Goal: Navigation & Orientation: Understand site structure

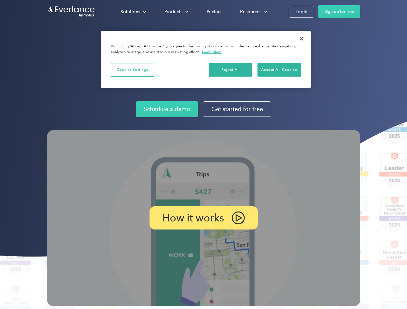
click at [203, 155] on img at bounding box center [203, 218] width 313 height 176
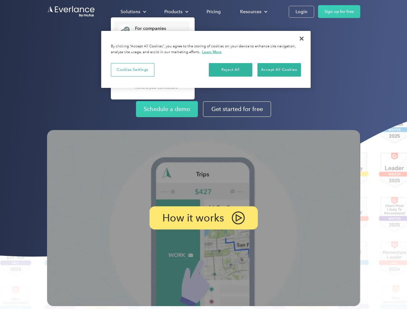
click at [133, 12] on div "Solutions" at bounding box center [131, 12] width 20 height 8
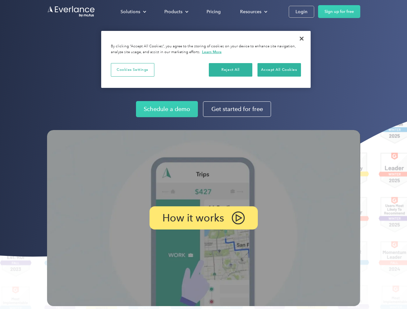
click at [176, 12] on div "Products" at bounding box center [173, 12] width 18 height 8
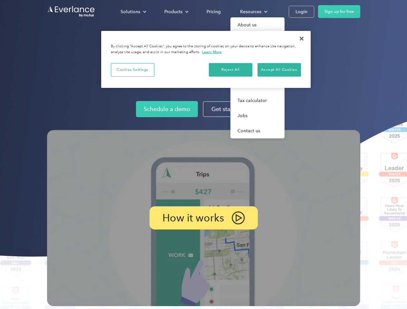
click at [253, 12] on div "Resources" at bounding box center [250, 12] width 21 height 8
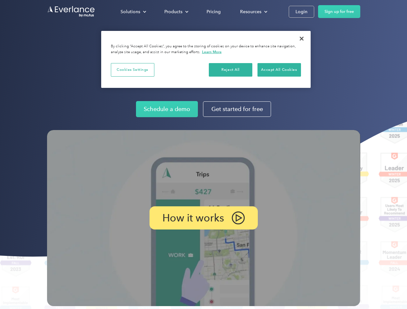
click at [203, 218] on p "How it works" at bounding box center [193, 218] width 62 height 8
click at [132, 70] on button "Cookies Settings" at bounding box center [133, 70] width 44 height 14
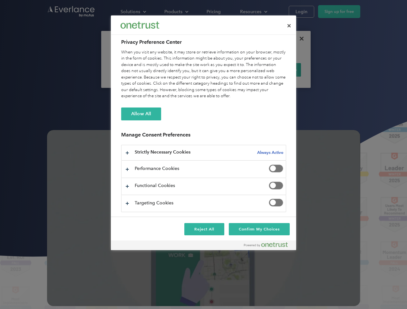
click at [231, 70] on div "When you visit any website, it may store or retrieve information on your browse…" at bounding box center [203, 74] width 165 height 50
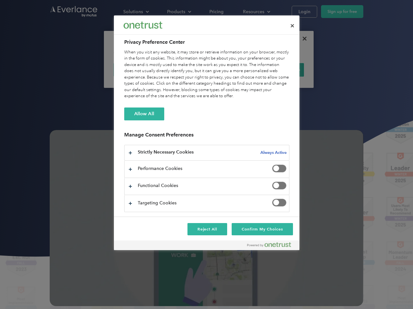
click at [279, 70] on div "When you visit any website, it may store or retrieve information on your browse…" at bounding box center [206, 74] width 165 height 50
click at [302, 39] on div at bounding box center [206, 154] width 413 height 309
